Goal: Task Accomplishment & Management: Use online tool/utility

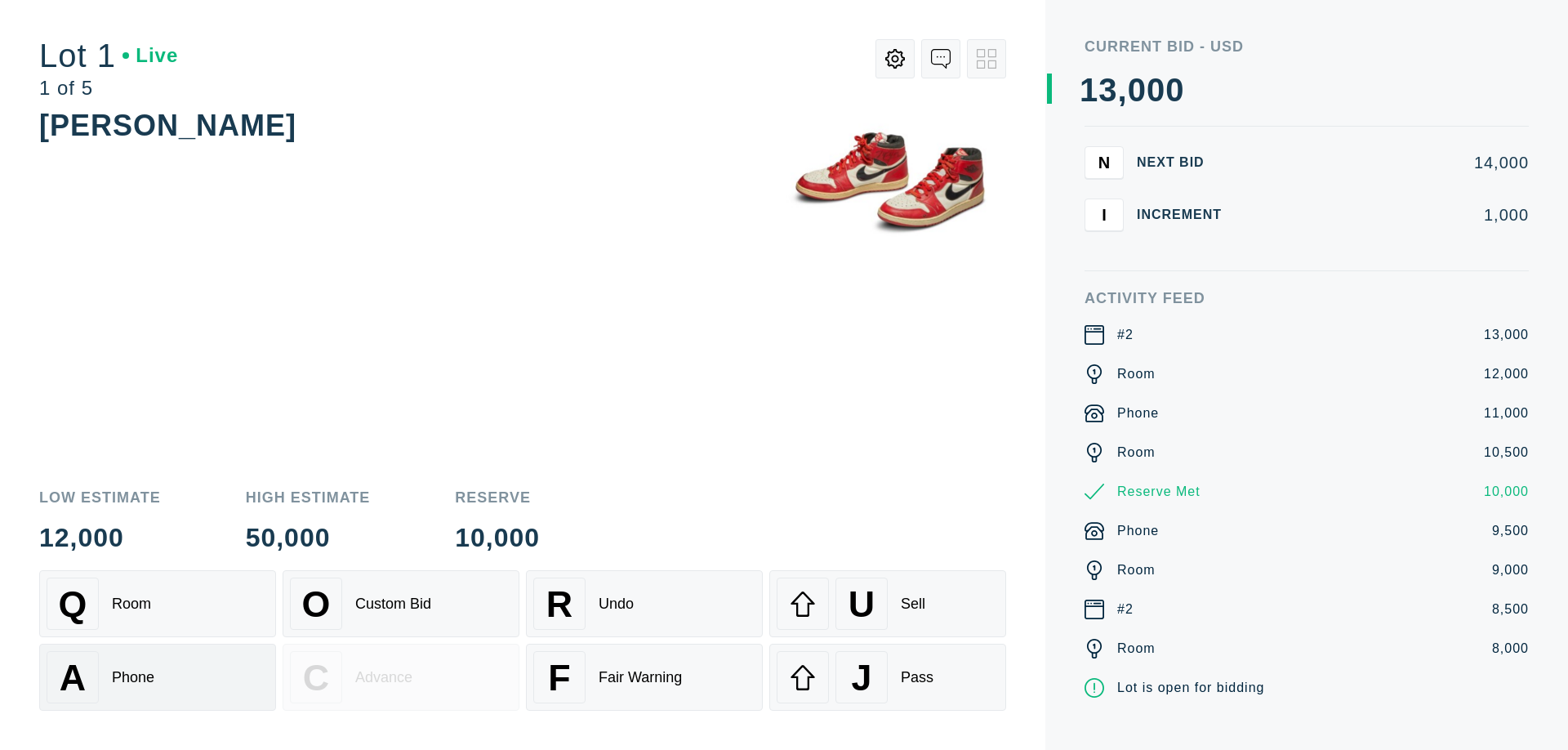
click at [157, 678] on div "A Phone" at bounding box center [157, 678] width 222 height 52
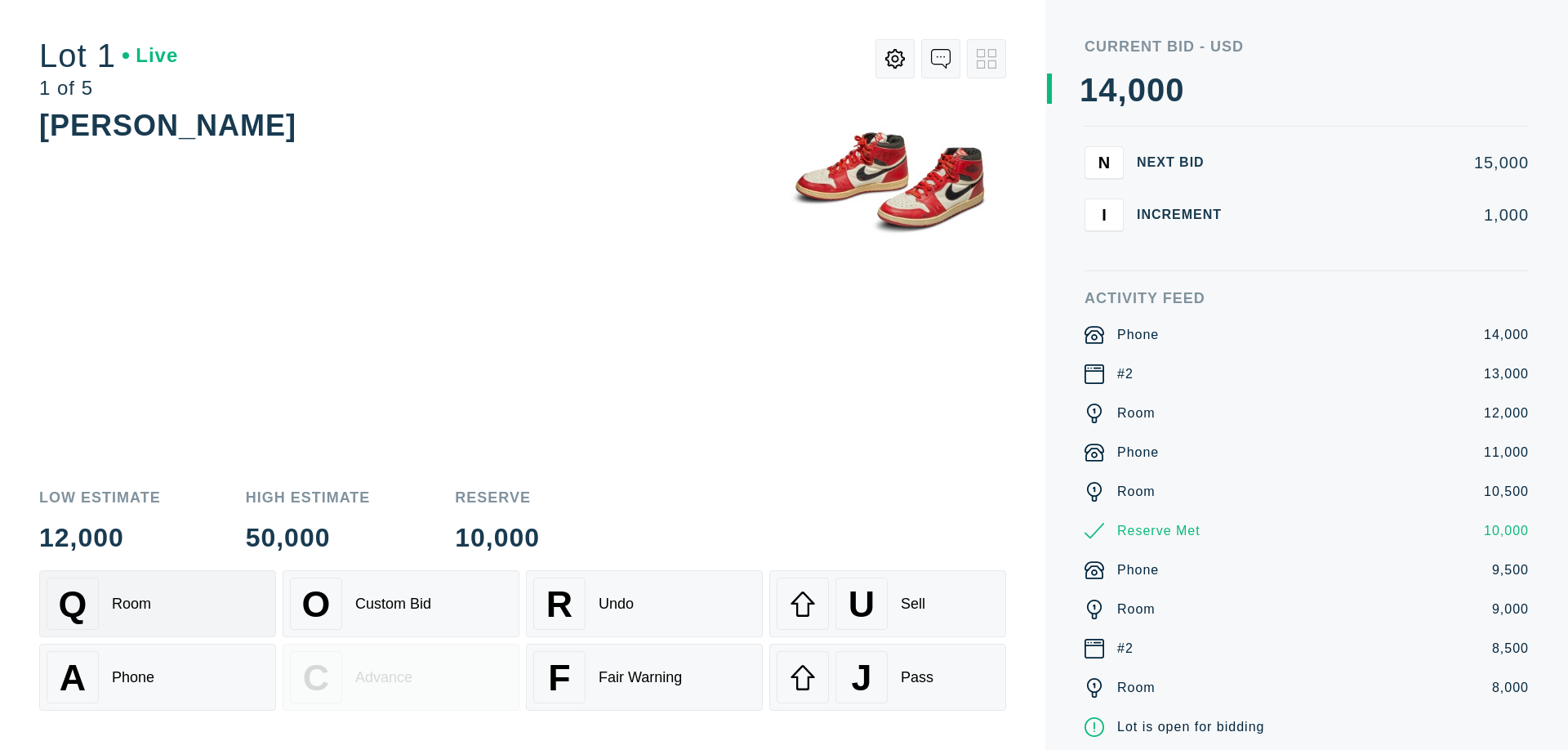
click at [157, 604] on div "Q Room" at bounding box center [157, 604] width 222 height 52
click at [644, 604] on div "R Undo" at bounding box center [644, 604] width 222 height 52
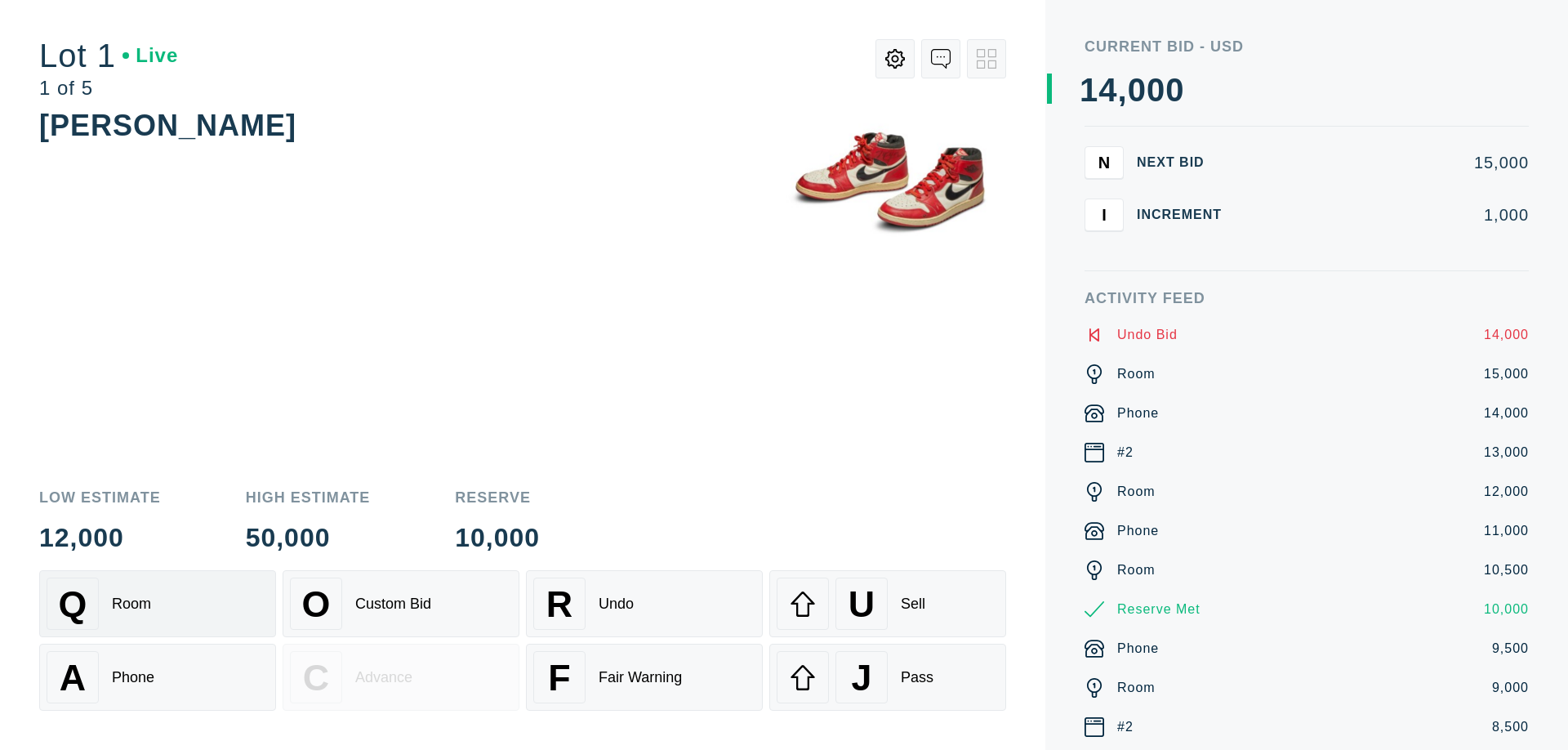
click at [157, 604] on div "Q Room" at bounding box center [157, 604] width 222 height 52
click at [157, 678] on div "A Phone" at bounding box center [157, 678] width 222 height 52
click at [157, 604] on div "Q Room" at bounding box center [157, 604] width 222 height 52
click at [644, 604] on div "R Undo" at bounding box center [644, 604] width 222 height 52
click at [888, 604] on div "U Sell" at bounding box center [887, 604] width 222 height 52
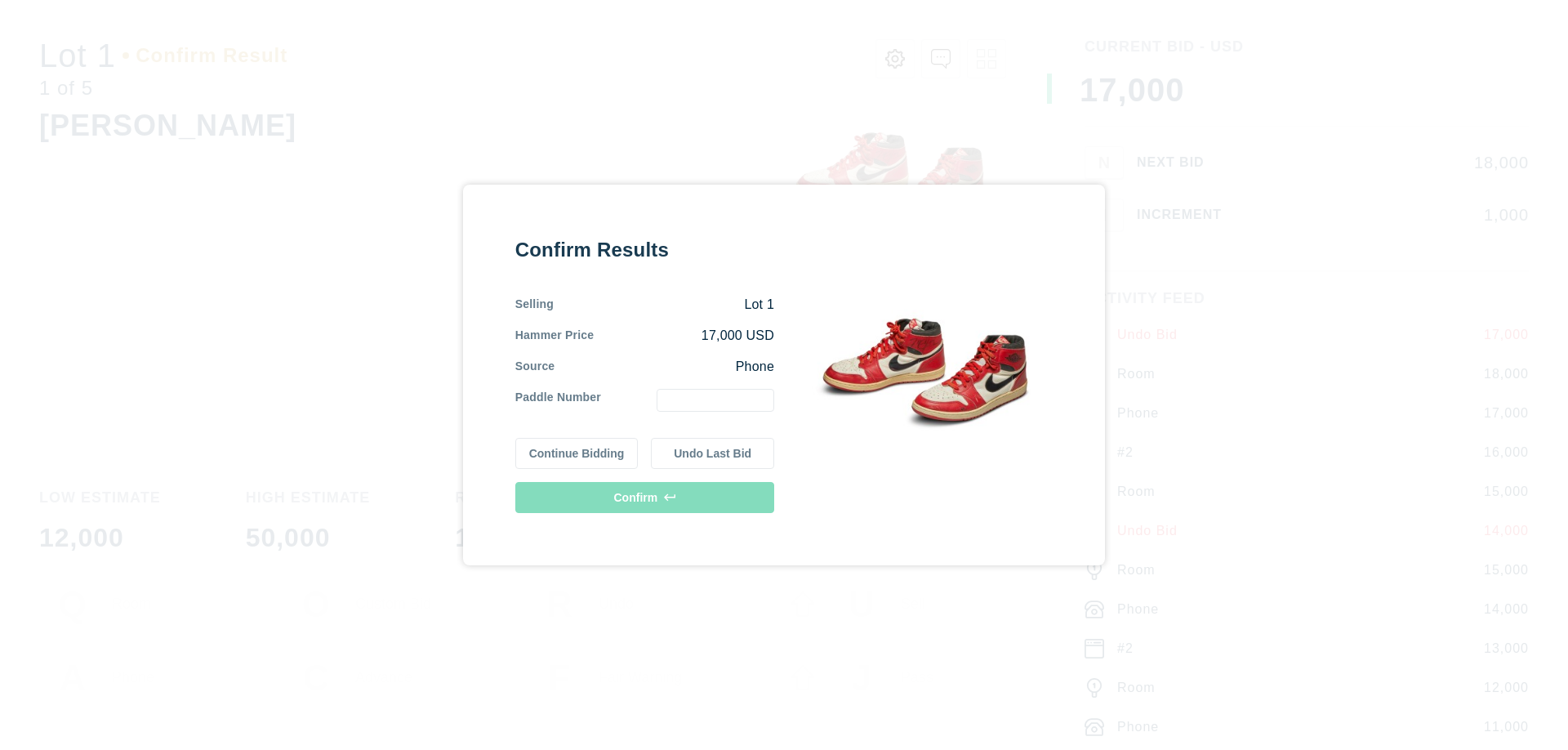
click at [577, 453] on button "Continue Bidding" at bounding box center [577, 453] width 123 height 31
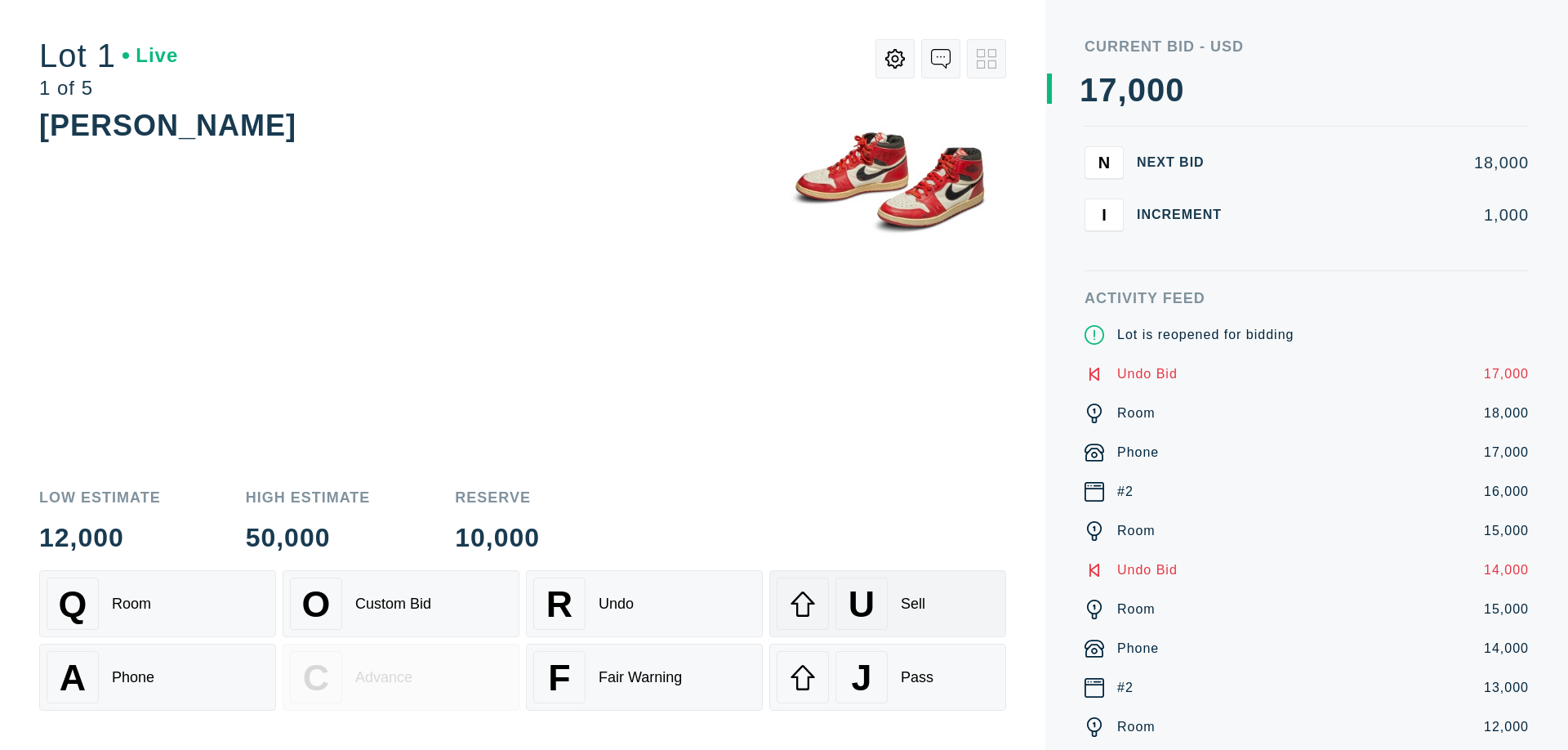
click at [888, 604] on div "U Sell" at bounding box center [887, 604] width 222 height 52
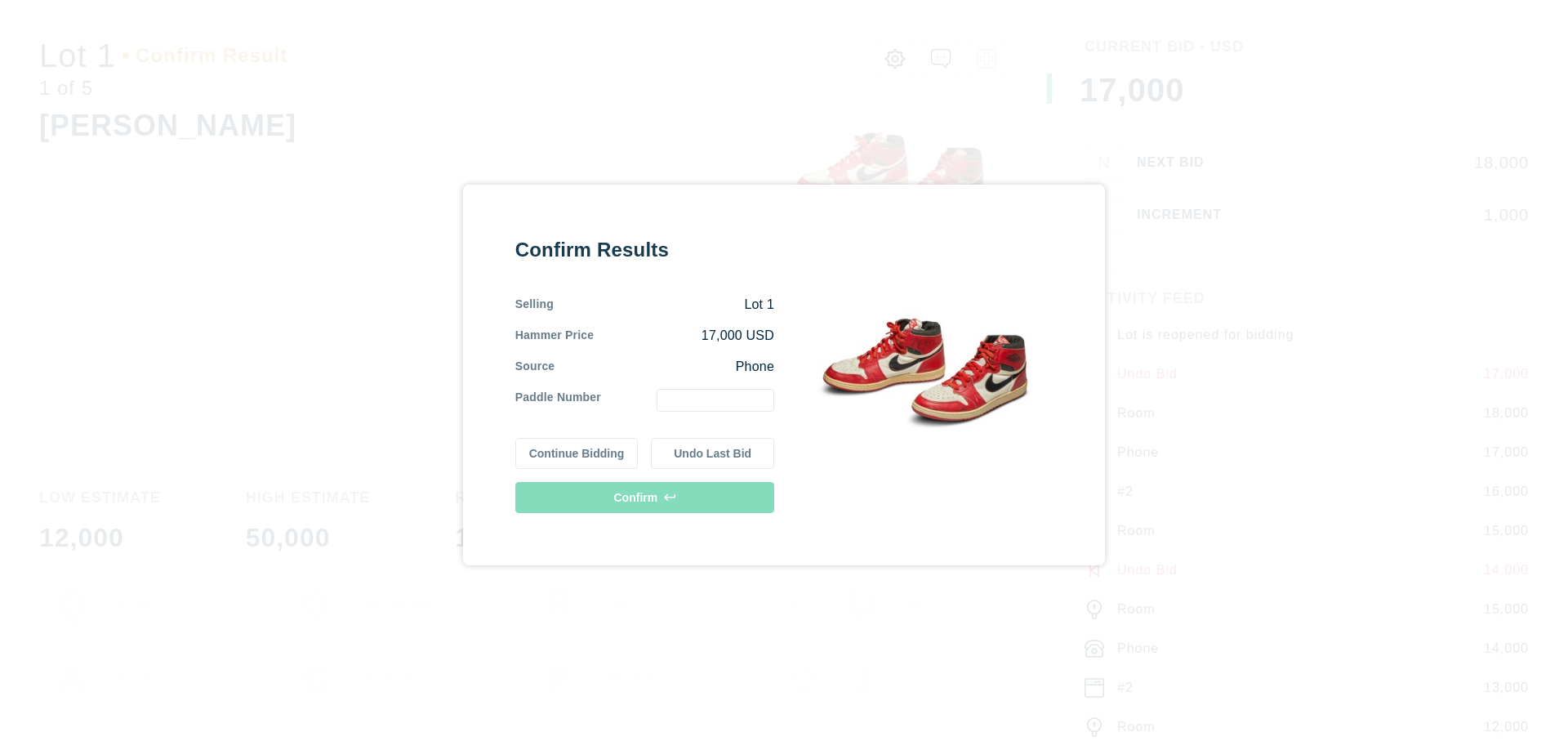
click at [713, 453] on button "Undo Last Bid" at bounding box center [713, 453] width 123 height 31
click at [577, 451] on button "Continue Bidding" at bounding box center [577, 453] width 123 height 31
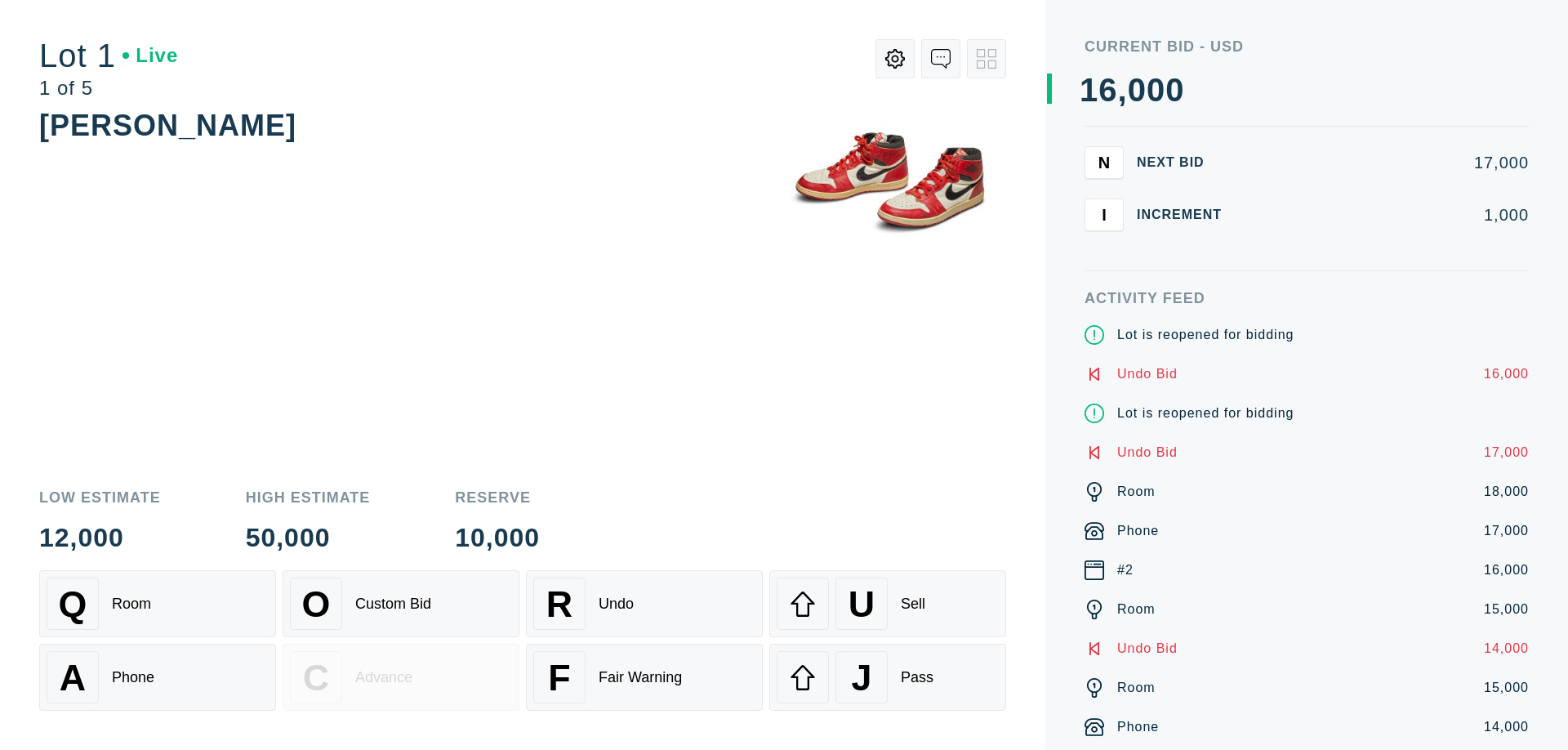
click at [888, 678] on div "J Pass" at bounding box center [887, 678] width 222 height 52
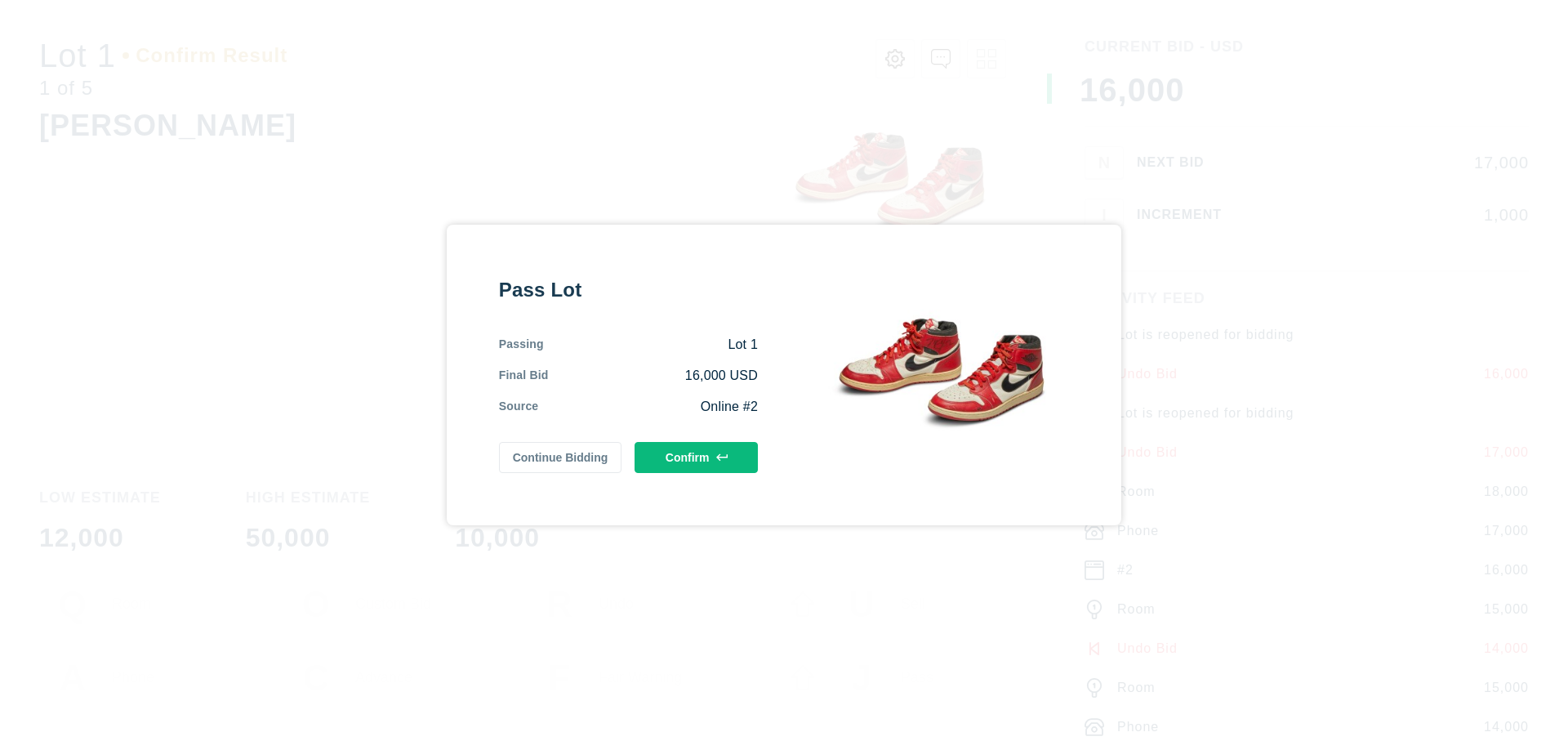
click at [697, 458] on button "Confirm" at bounding box center [697, 458] width 123 height 31
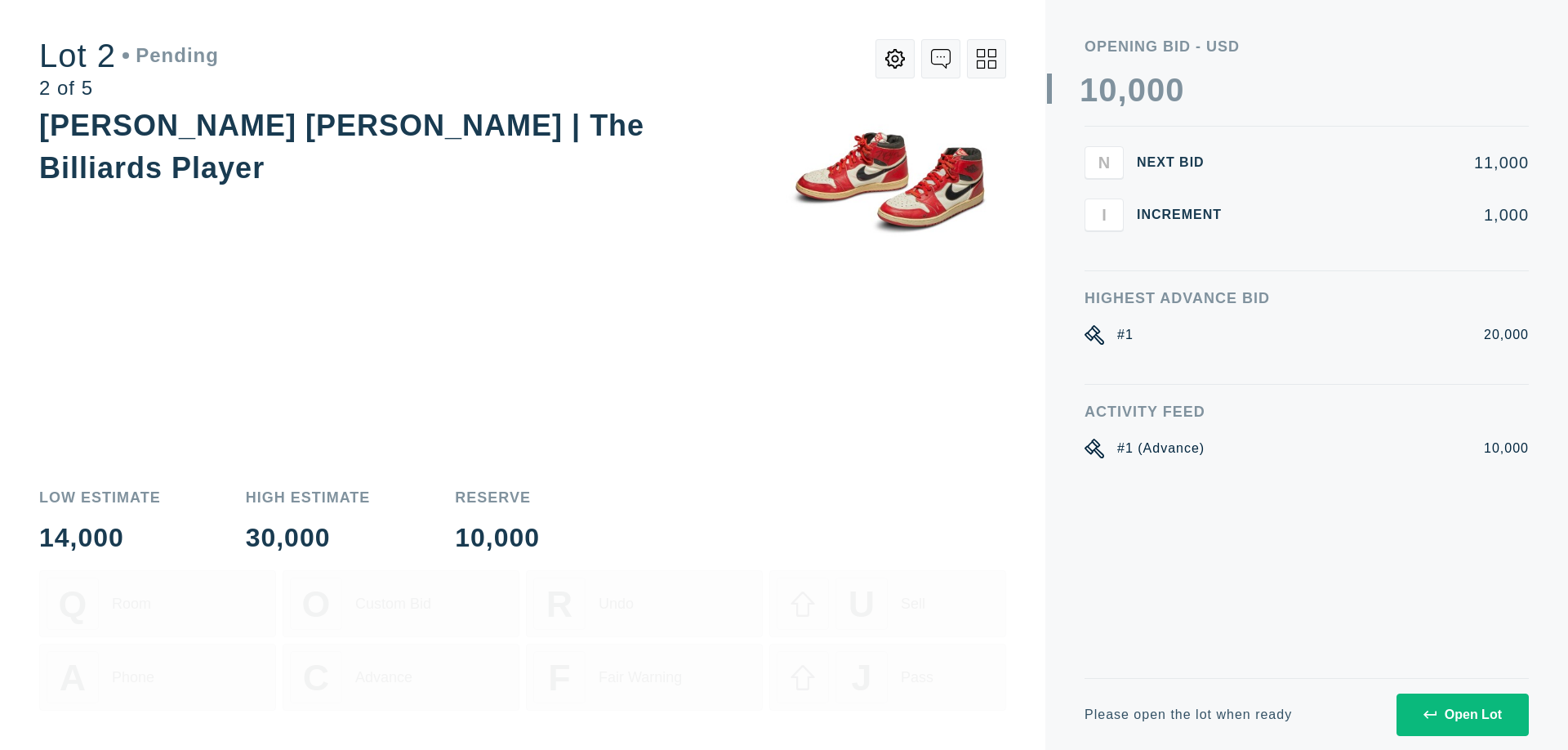
click at [1462, 714] on div "Open Lot" at bounding box center [1463, 714] width 78 height 15
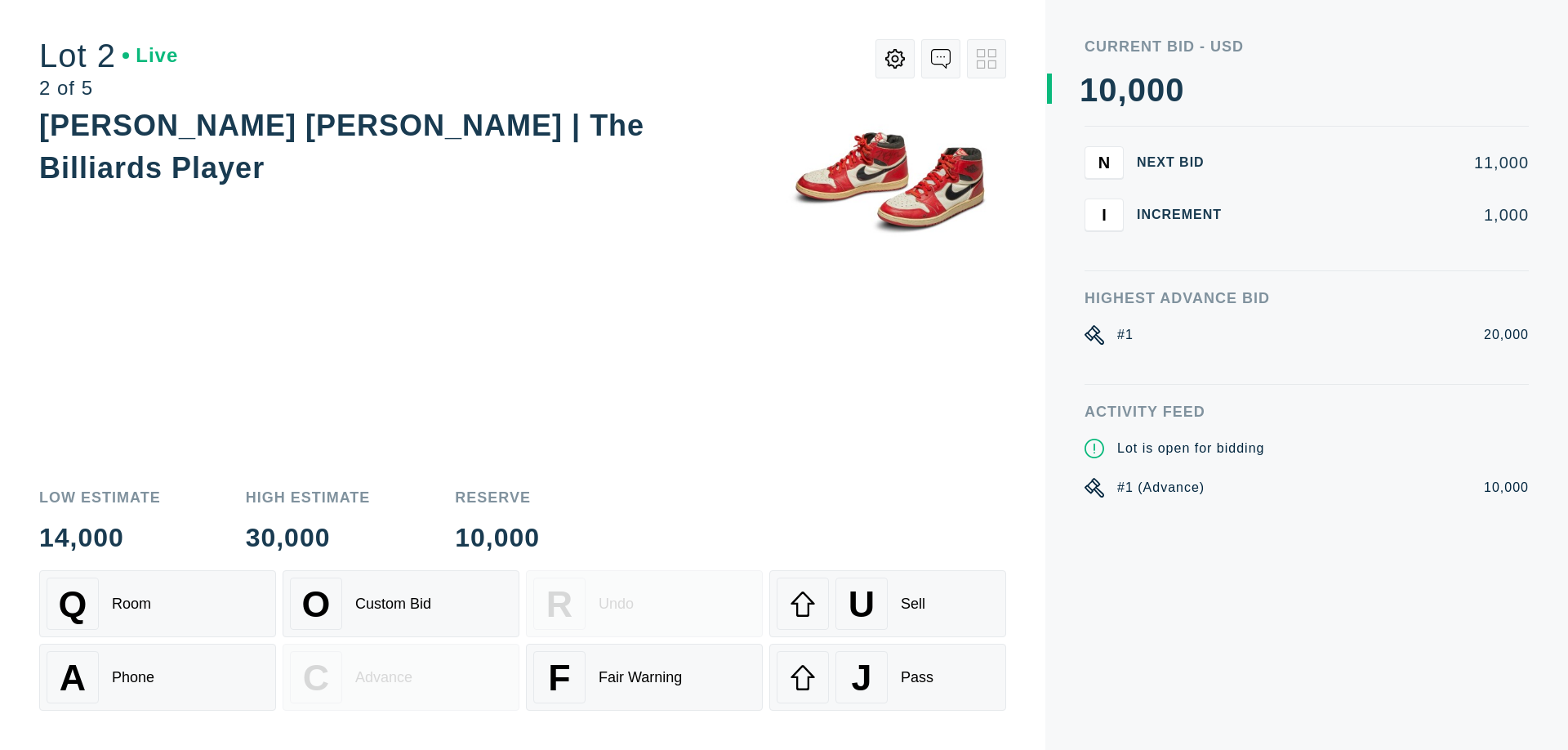
click at [157, 604] on div "Q Room" at bounding box center [157, 604] width 222 height 52
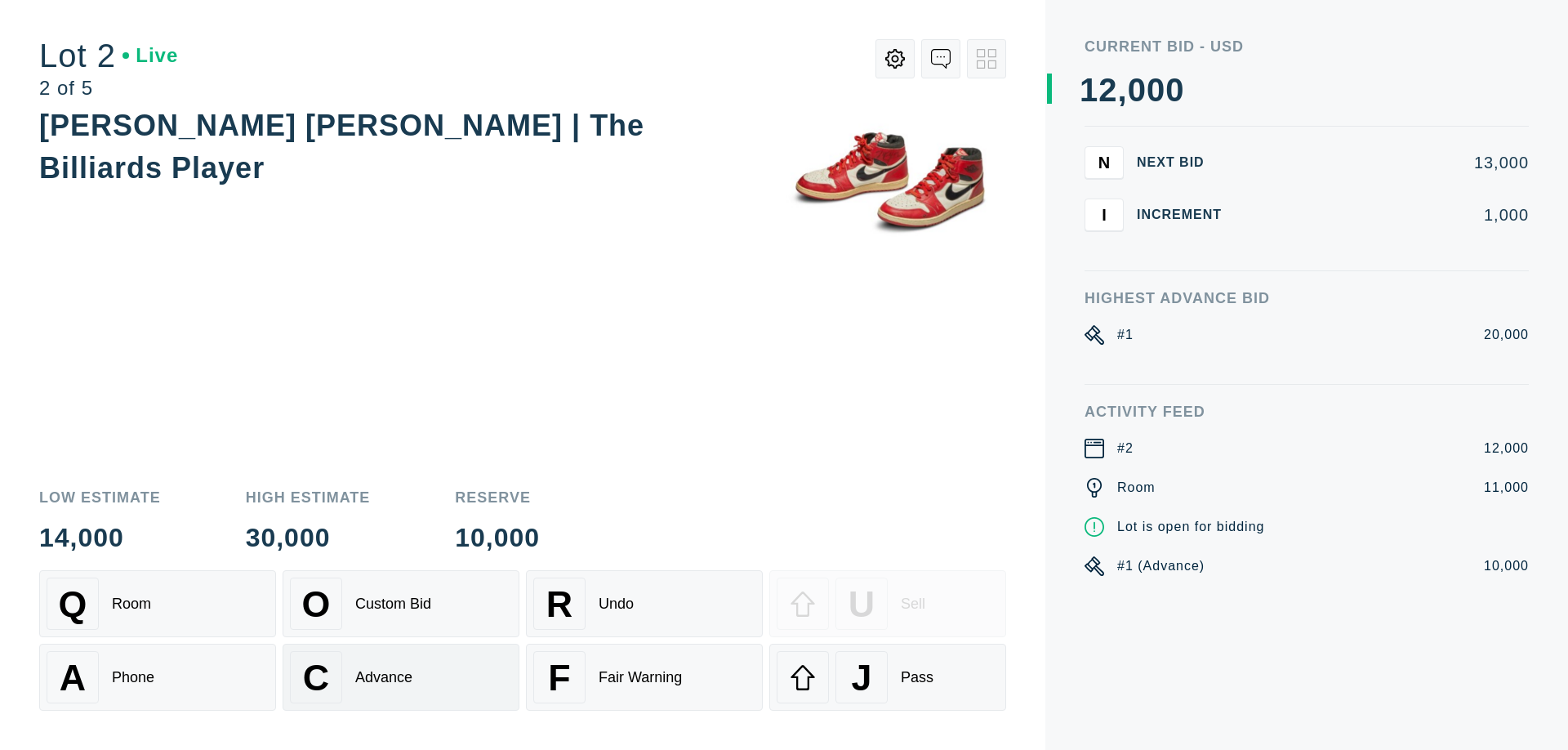
click at [401, 678] on div "Advance" at bounding box center [384, 678] width 57 height 17
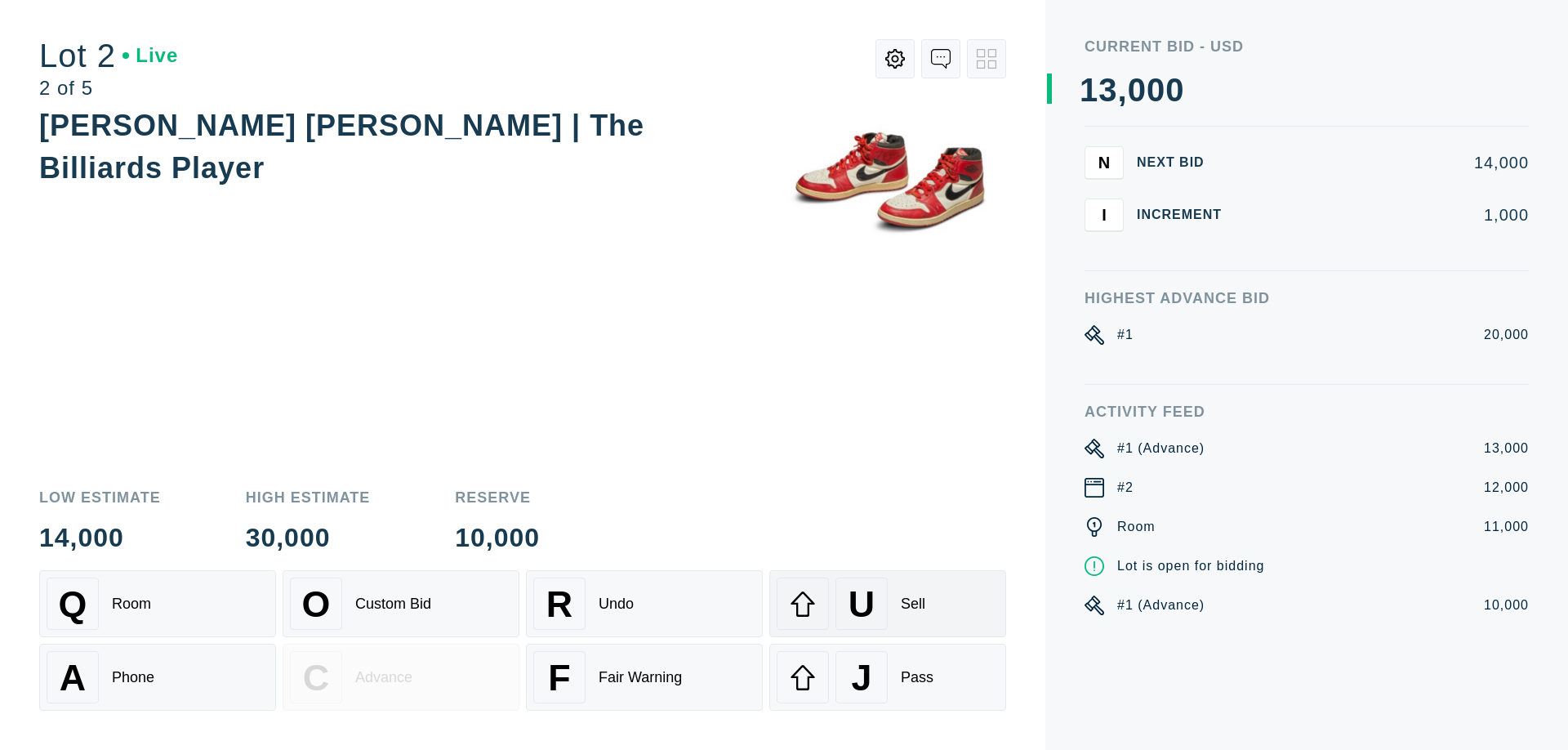
click at [888, 604] on div "U Sell" at bounding box center [887, 604] width 222 height 52
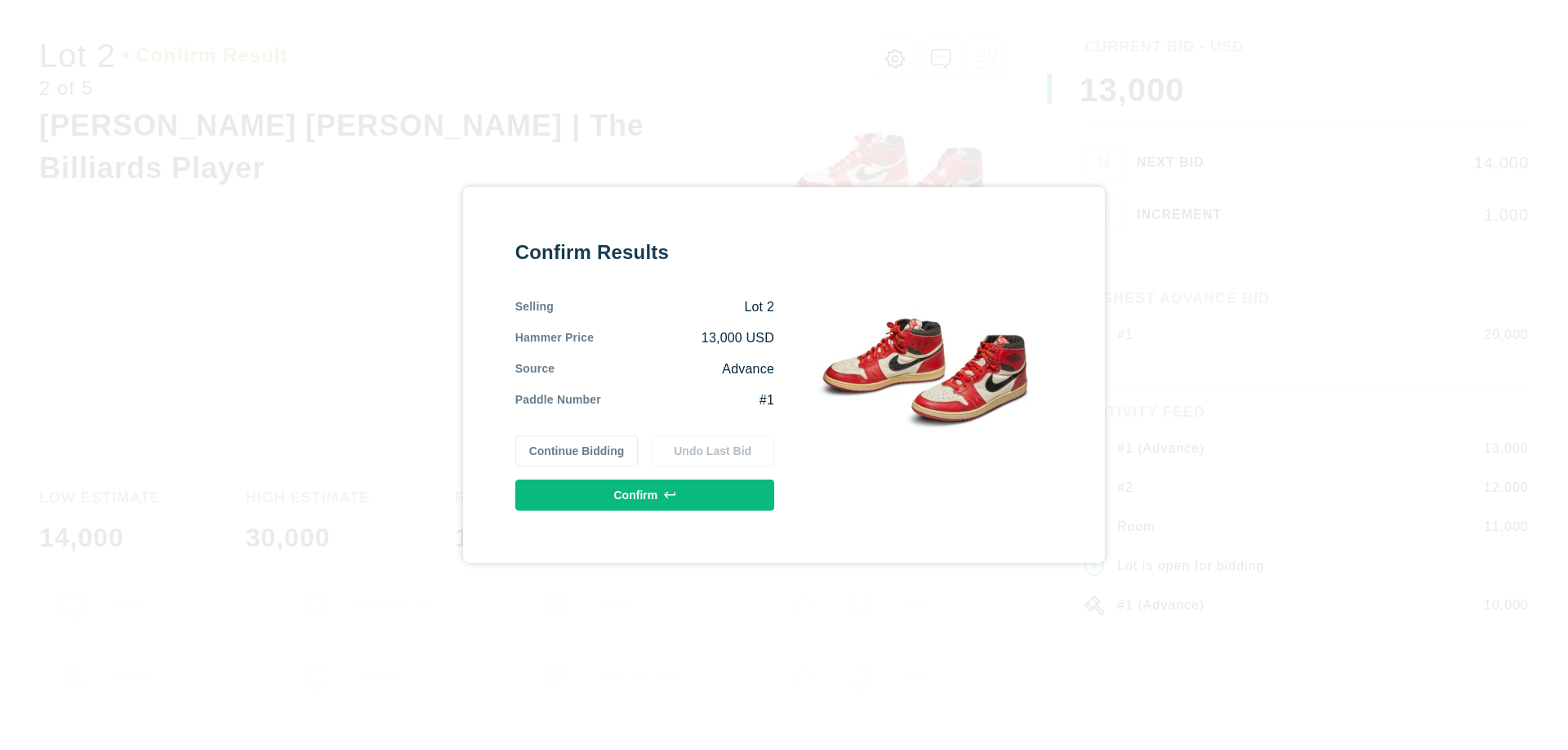
click at [645, 495] on button "Confirm" at bounding box center [645, 495] width 259 height 31
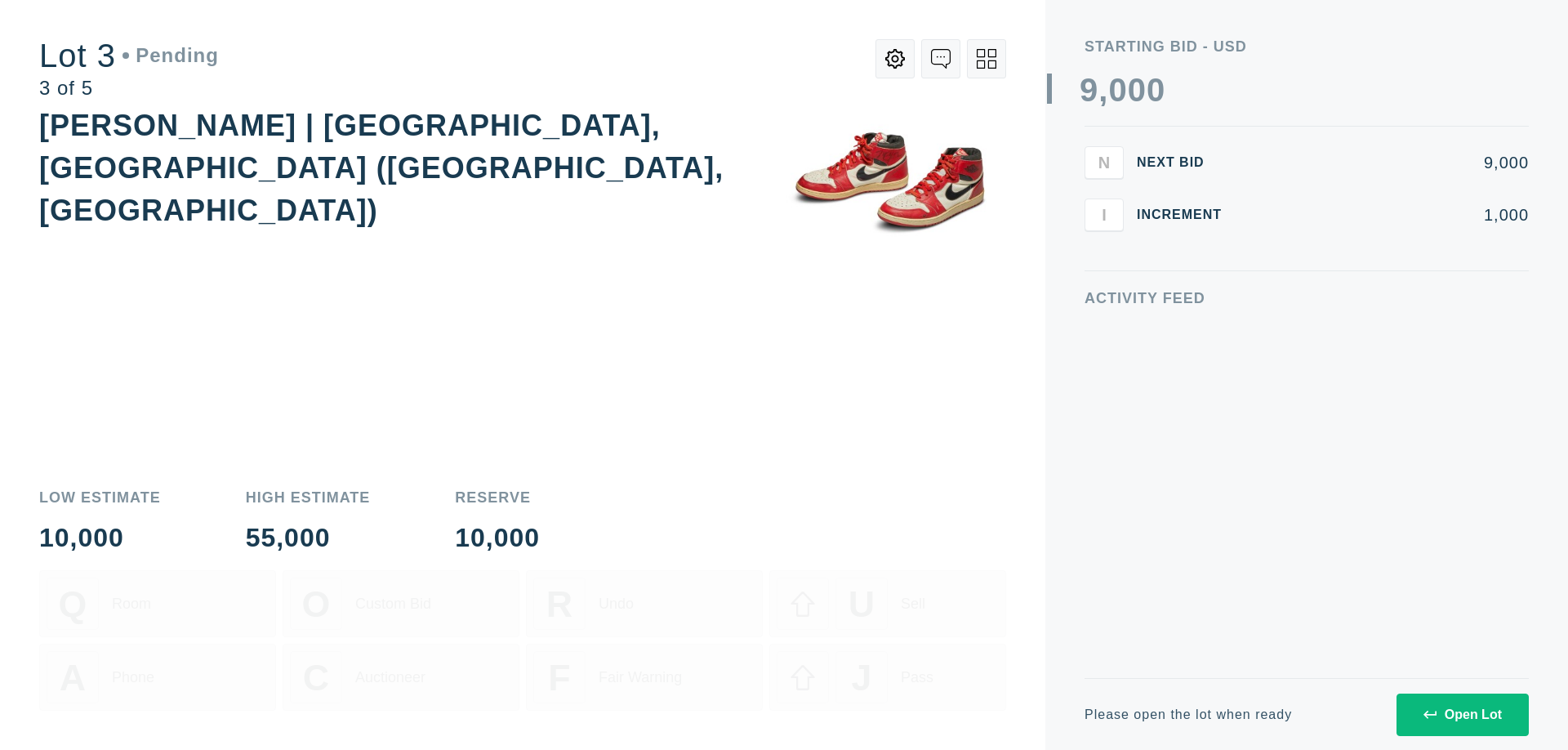
click at [1462, 714] on div "Open Lot" at bounding box center [1463, 714] width 78 height 15
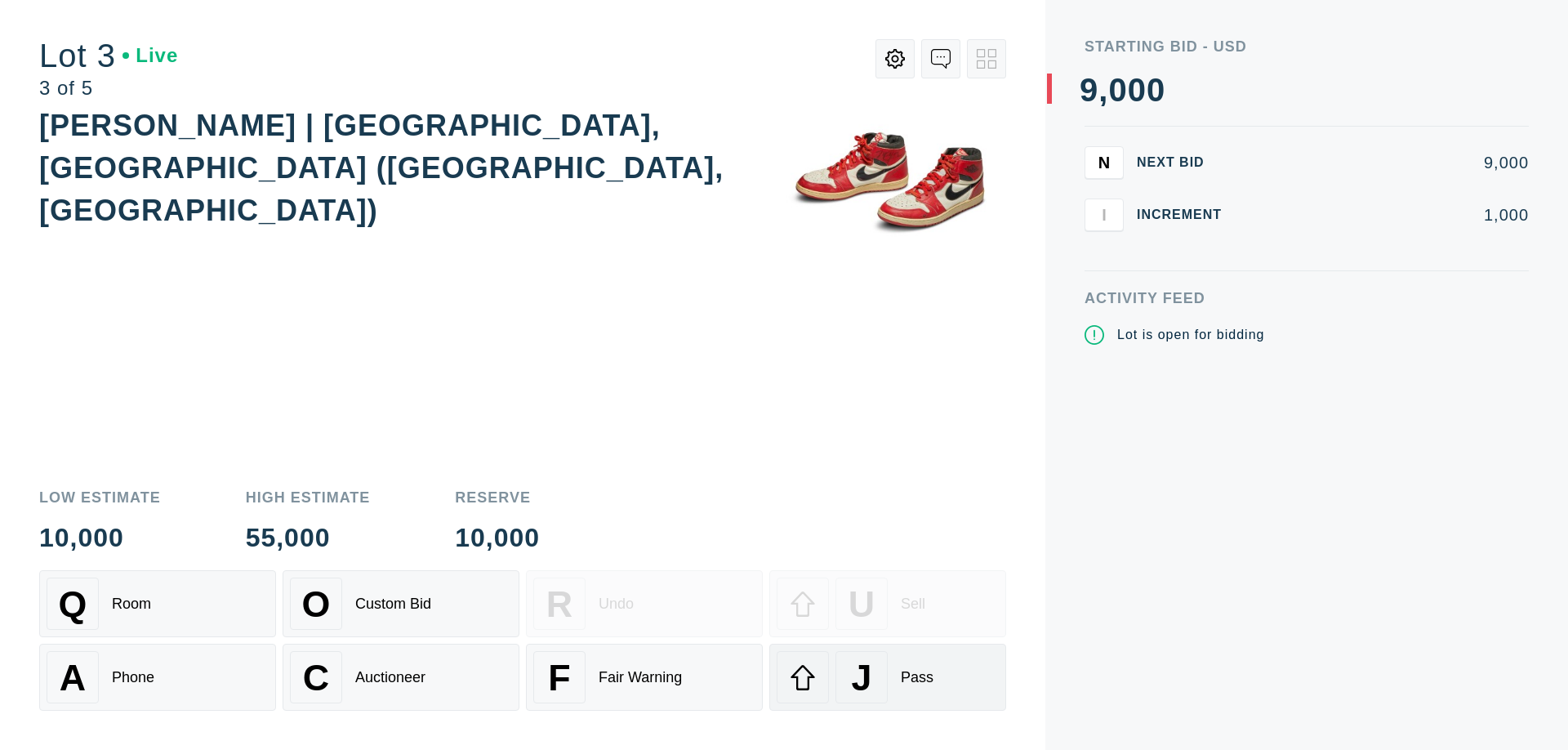
click at [888, 678] on div "J Pass" at bounding box center [887, 678] width 222 height 52
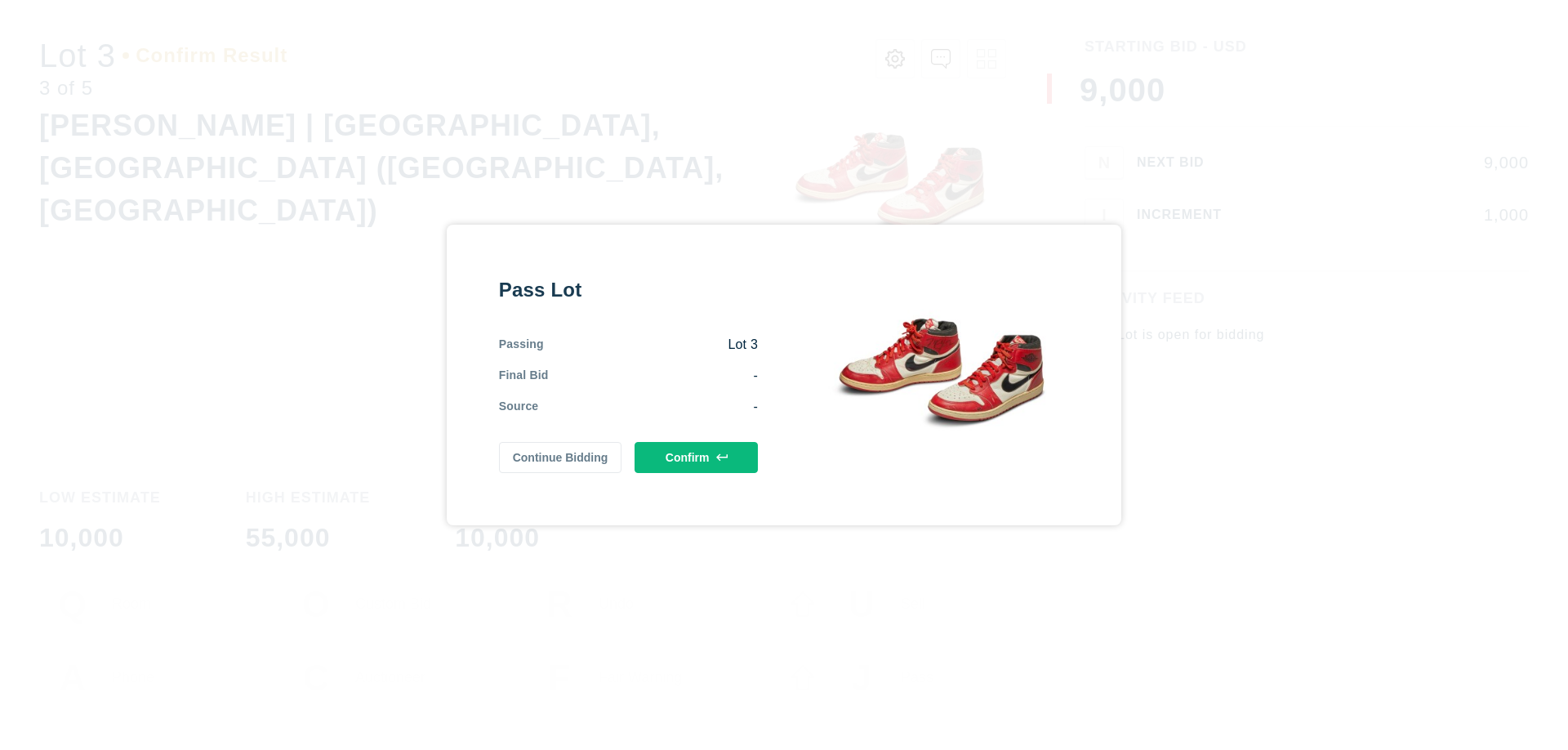
click at [697, 458] on button "Confirm" at bounding box center [697, 458] width 123 height 31
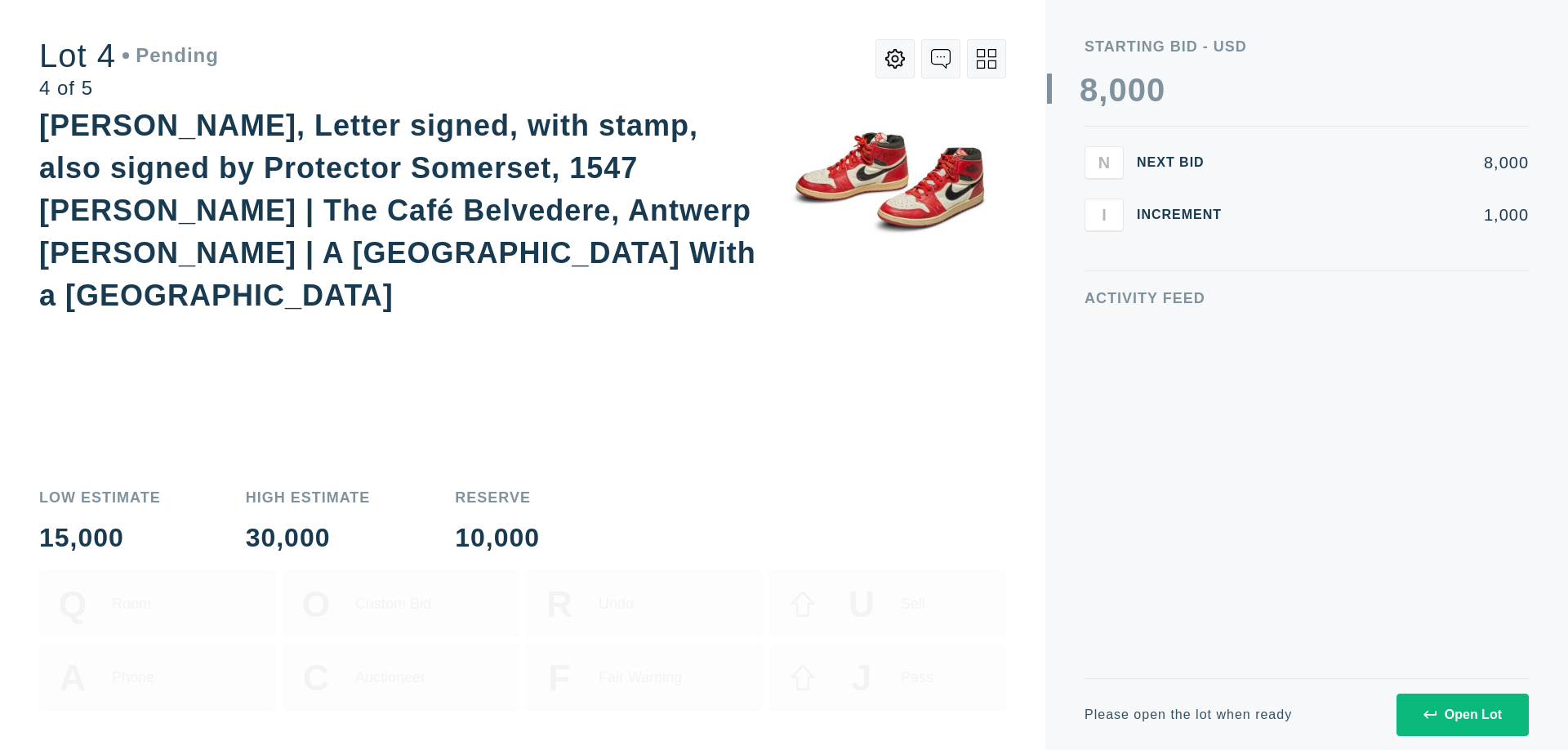
click at [1462, 714] on div "Open Lot" at bounding box center [1463, 714] width 78 height 15
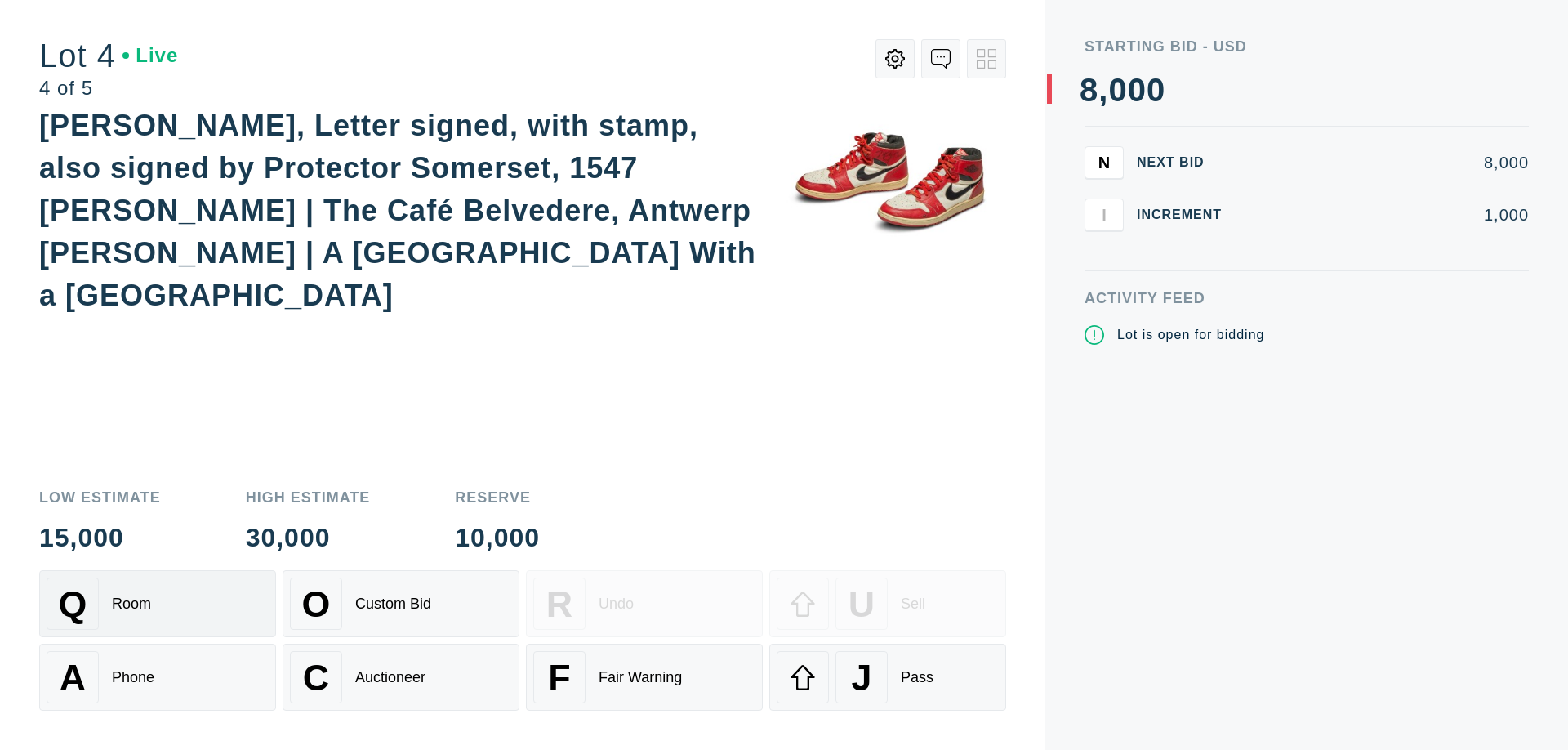
click at [157, 604] on div "Q Room" at bounding box center [157, 604] width 222 height 52
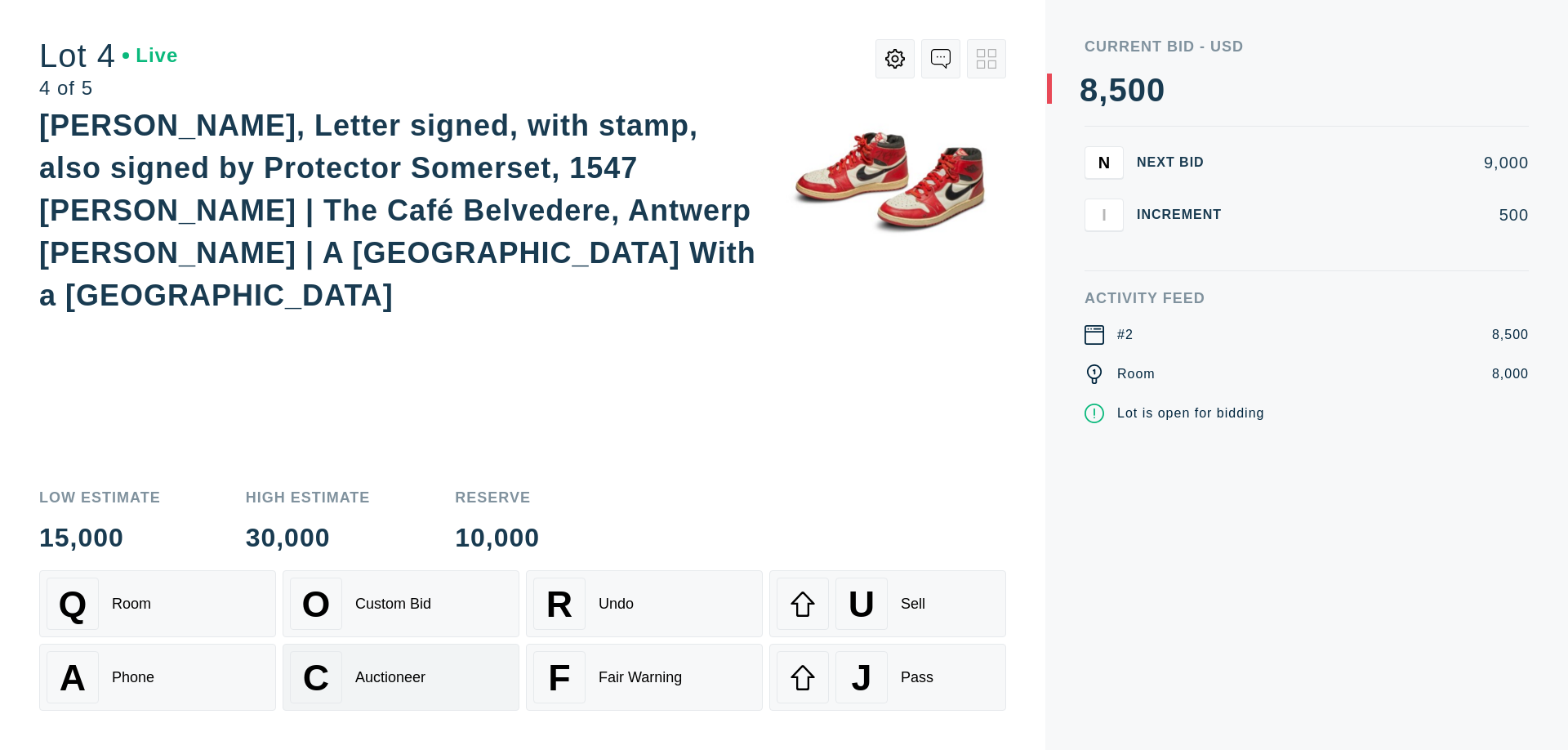
click at [401, 678] on div "Auctioneer" at bounding box center [390, 678] width 70 height 17
click at [888, 678] on div "J Pass" at bounding box center [887, 678] width 222 height 52
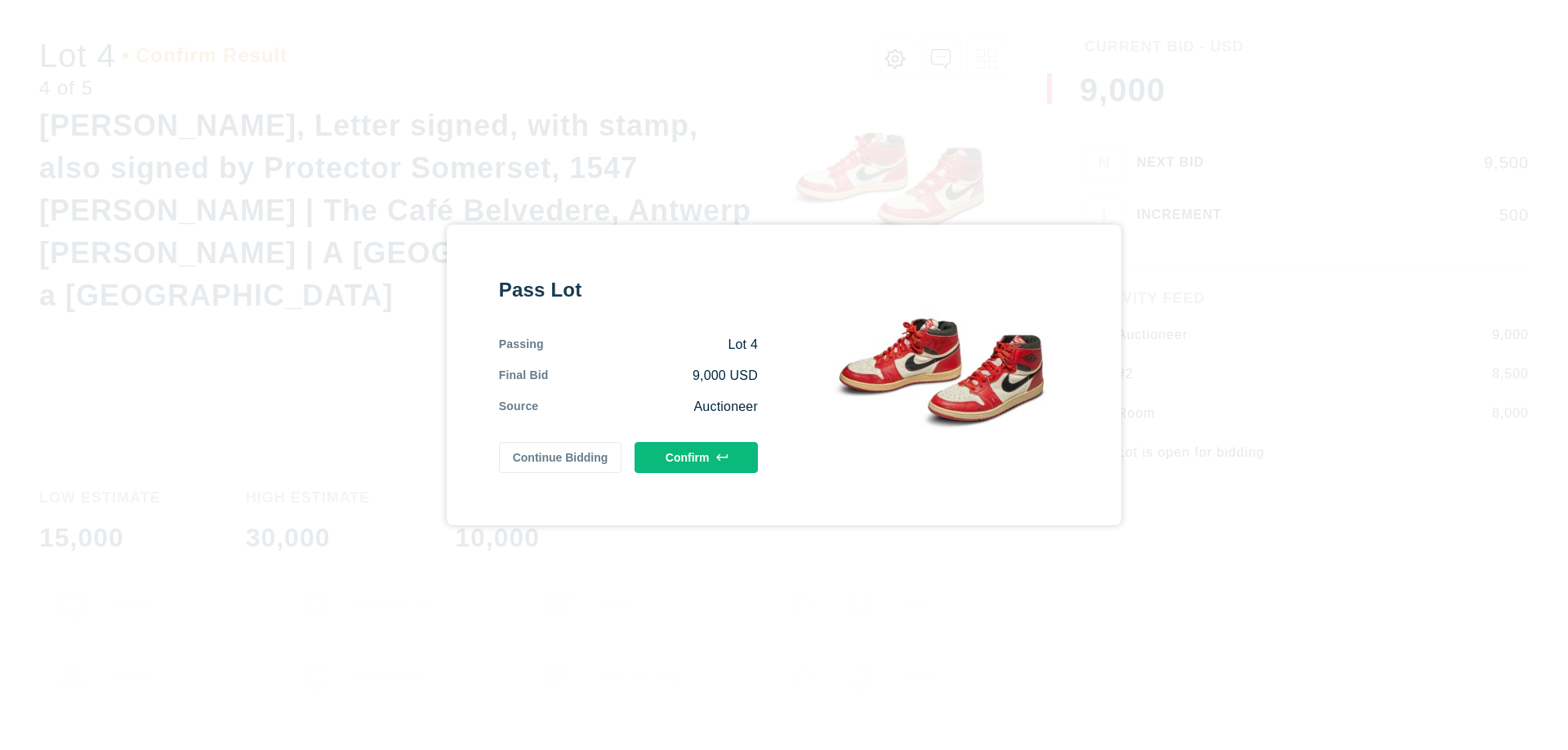
click at [697, 458] on button "Confirm" at bounding box center [697, 458] width 123 height 31
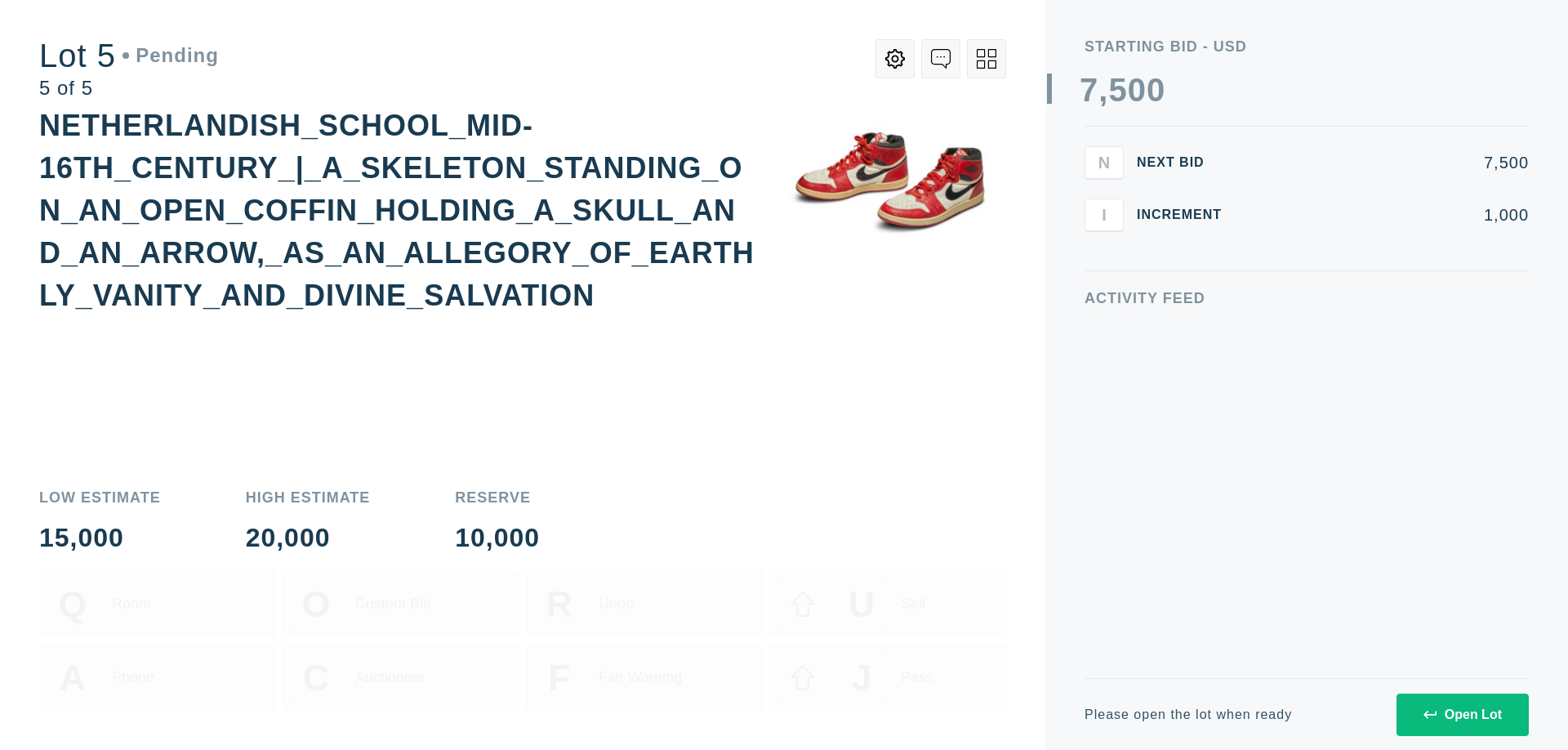
click at [1462, 714] on div "Open Lot" at bounding box center [1463, 714] width 78 height 15
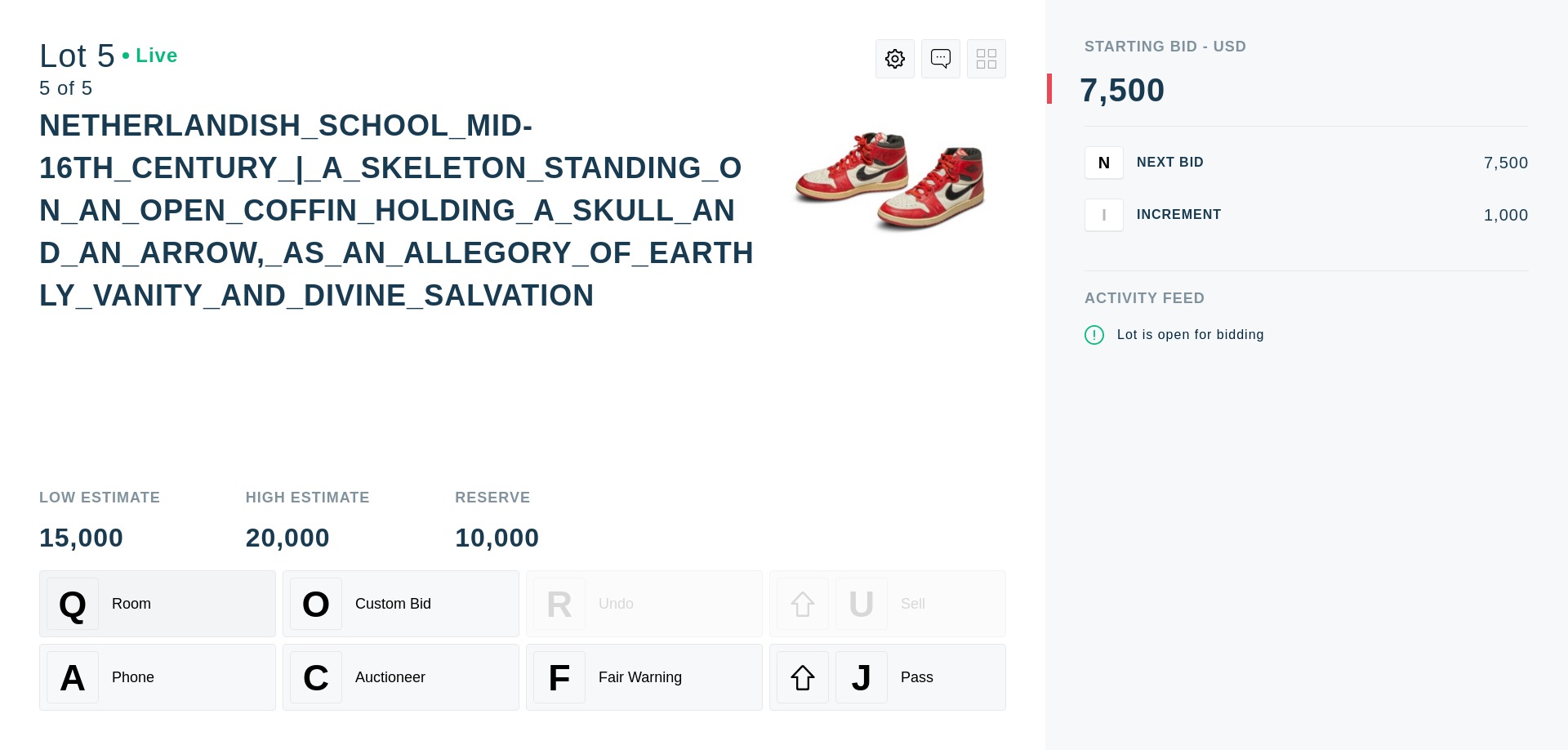
click at [157, 604] on div "Q Room" at bounding box center [157, 604] width 222 height 52
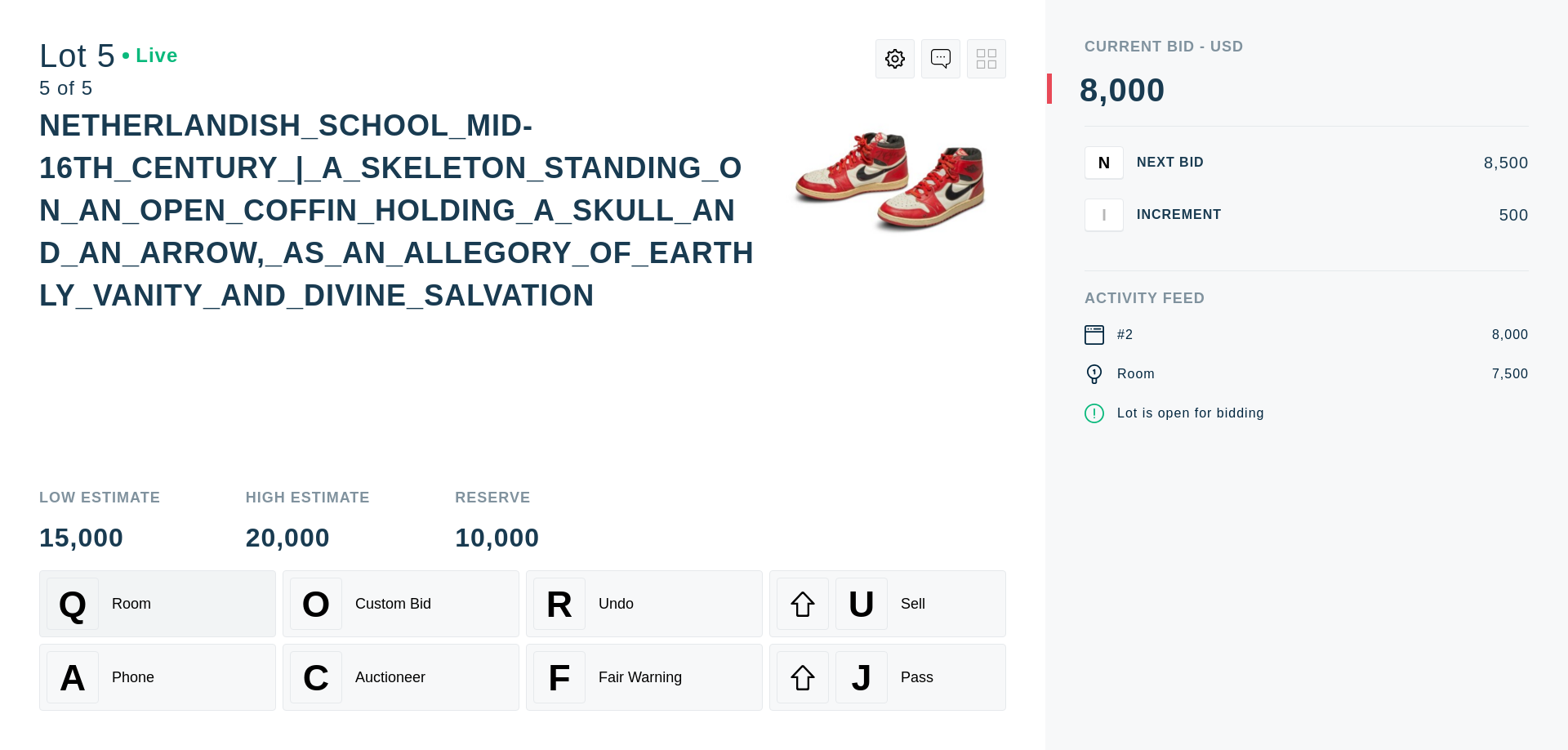
click at [157, 604] on div "Q Room" at bounding box center [157, 604] width 222 height 52
click at [888, 604] on div "U Sell" at bounding box center [887, 604] width 222 height 52
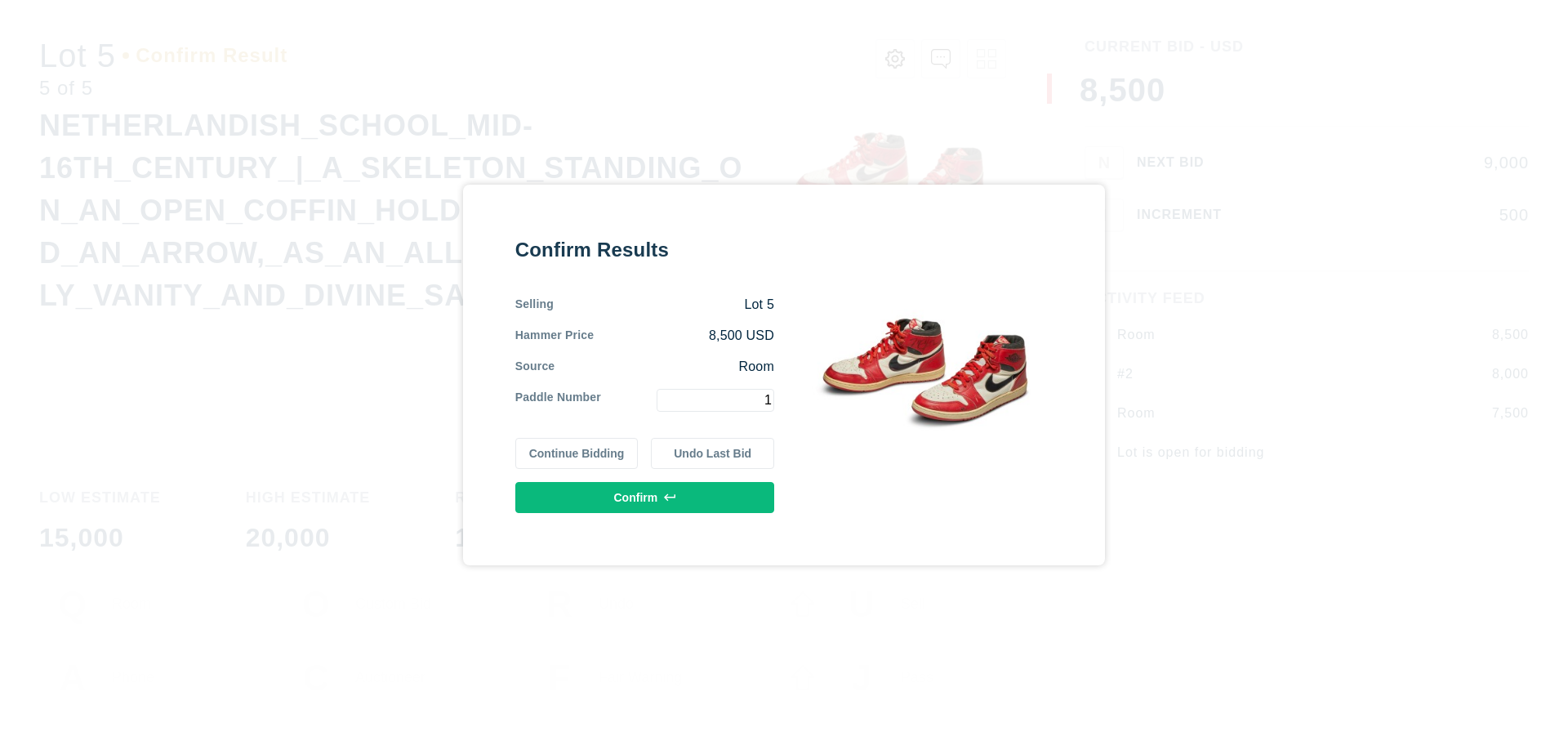
type input "1"
click at [645, 498] on button "Confirm" at bounding box center [645, 498] width 259 height 31
